Goal: Complete application form

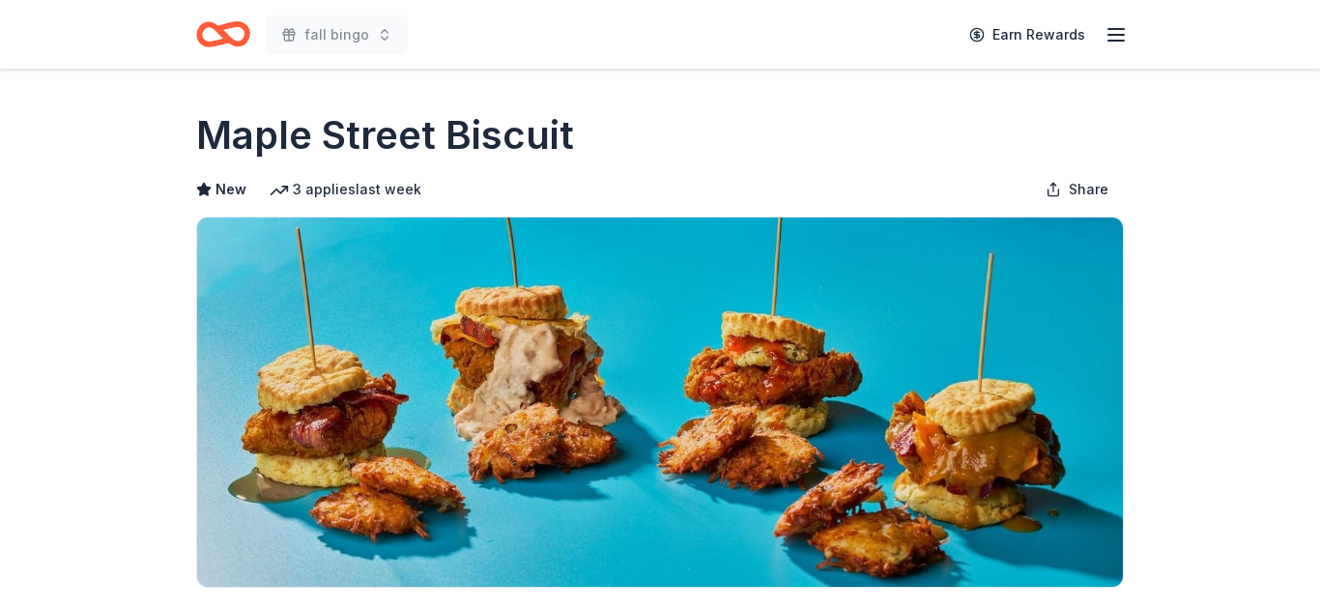
scroll to position [194, 0]
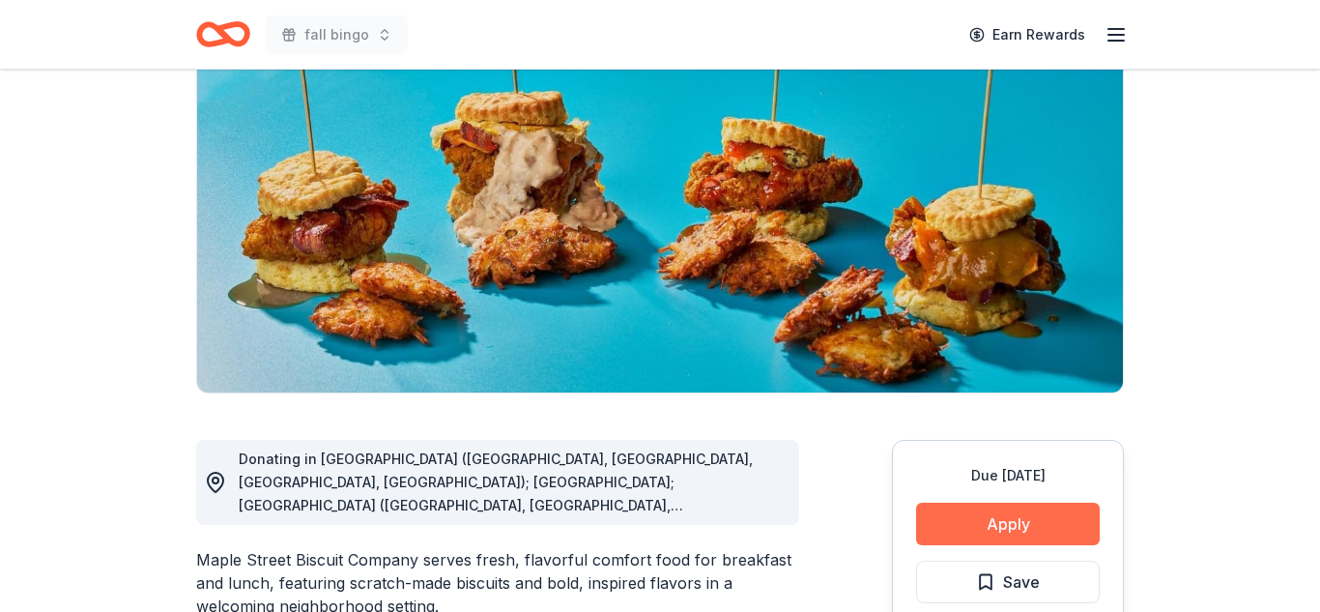
click at [990, 535] on button "Apply" at bounding box center [1008, 523] width 184 height 43
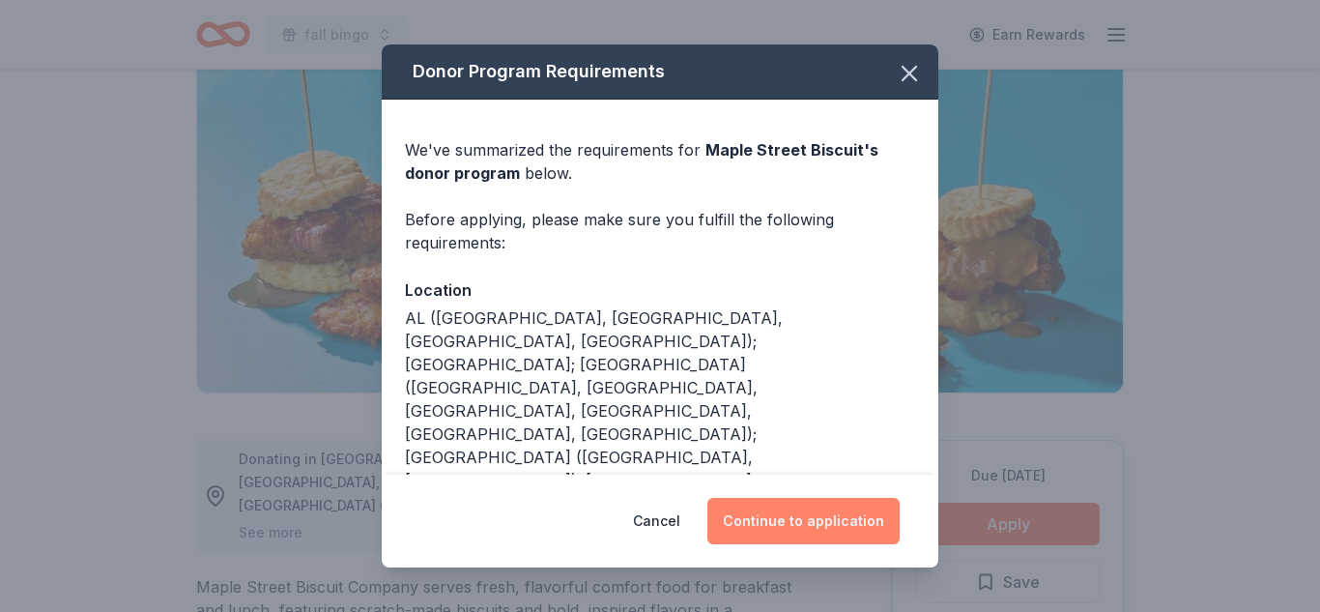
click at [798, 521] on button "Continue to application" at bounding box center [803, 521] width 192 height 46
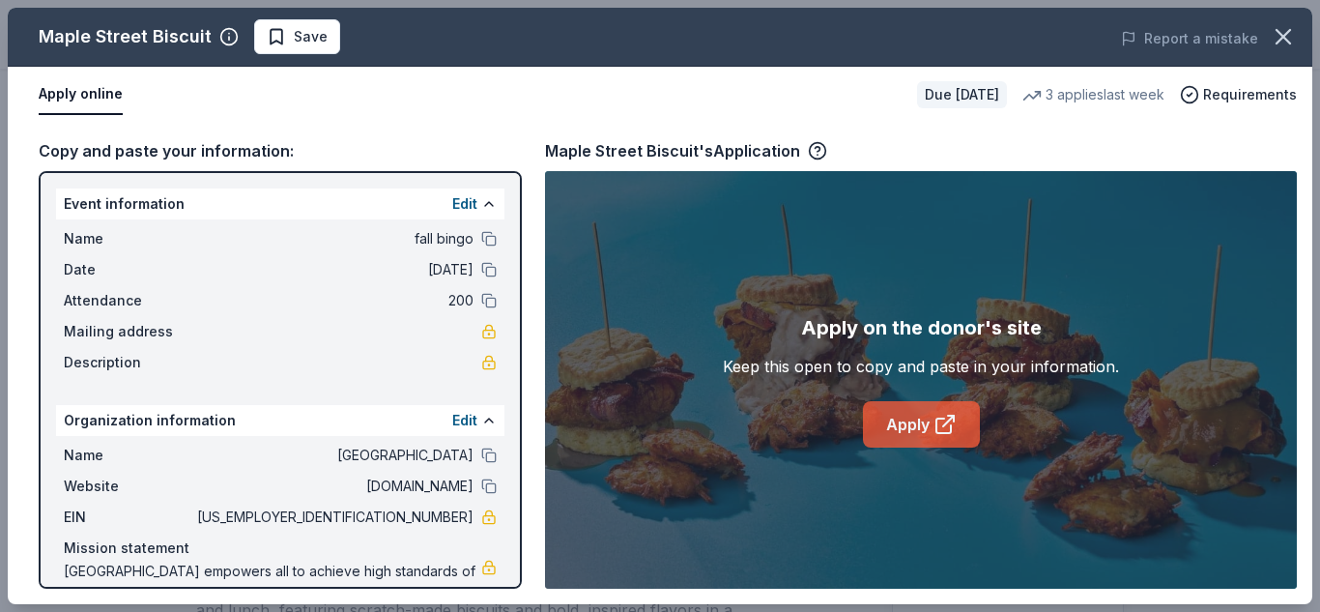
click at [903, 436] on link "Apply" at bounding box center [921, 424] width 117 height 46
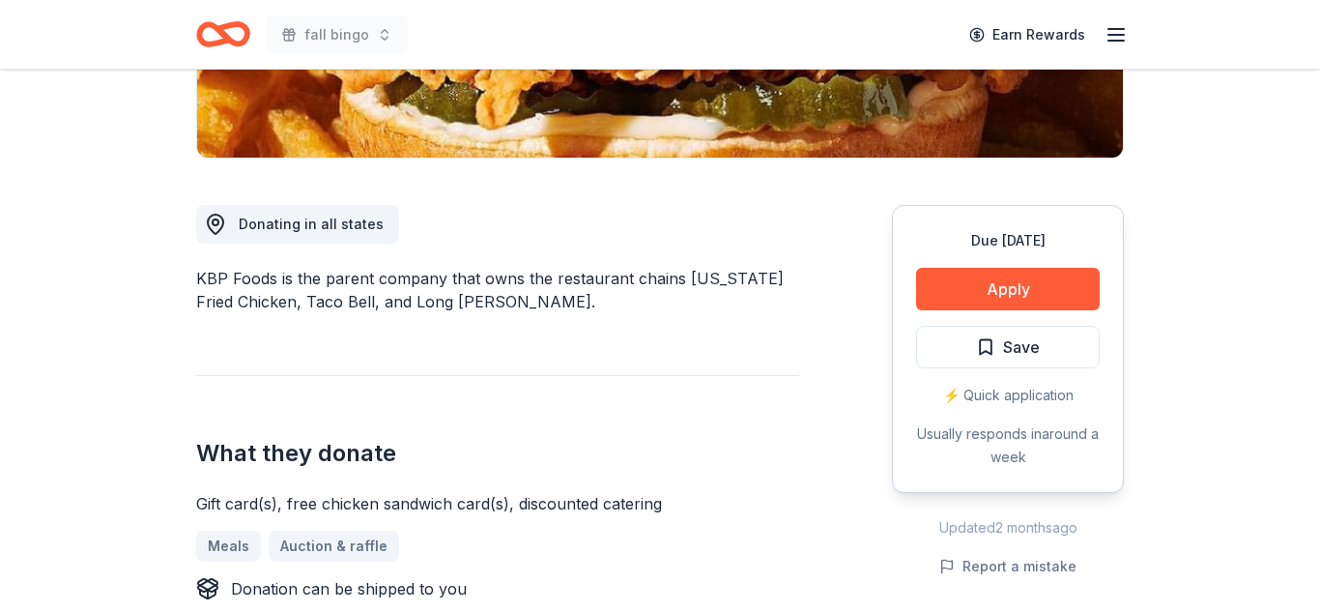
scroll to position [433, 0]
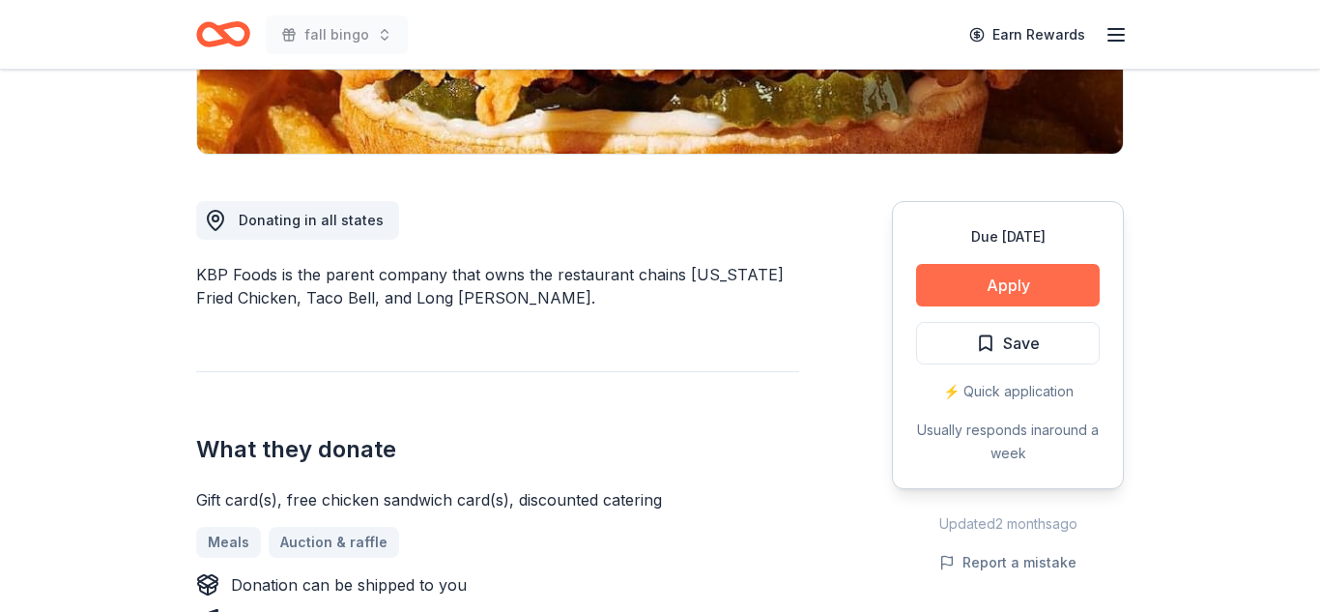
click at [997, 273] on button "Apply" at bounding box center [1008, 285] width 184 height 43
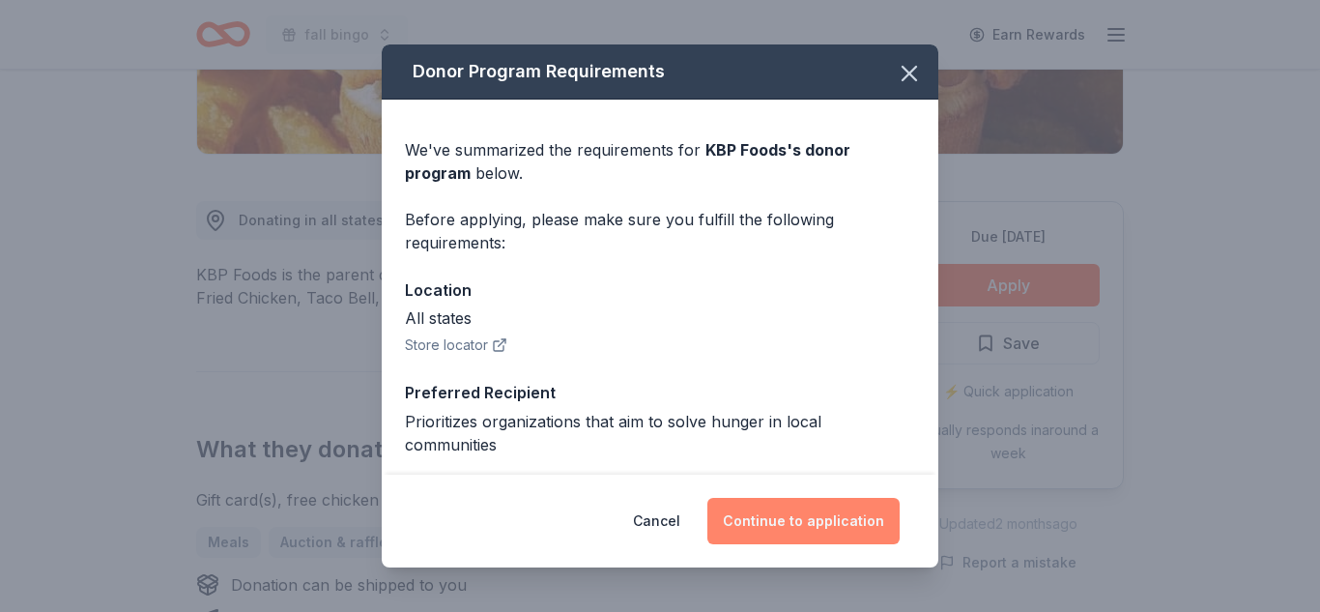
click at [855, 504] on button "Continue to application" at bounding box center [803, 521] width 192 height 46
